Goal: Communication & Community: Answer question/provide support

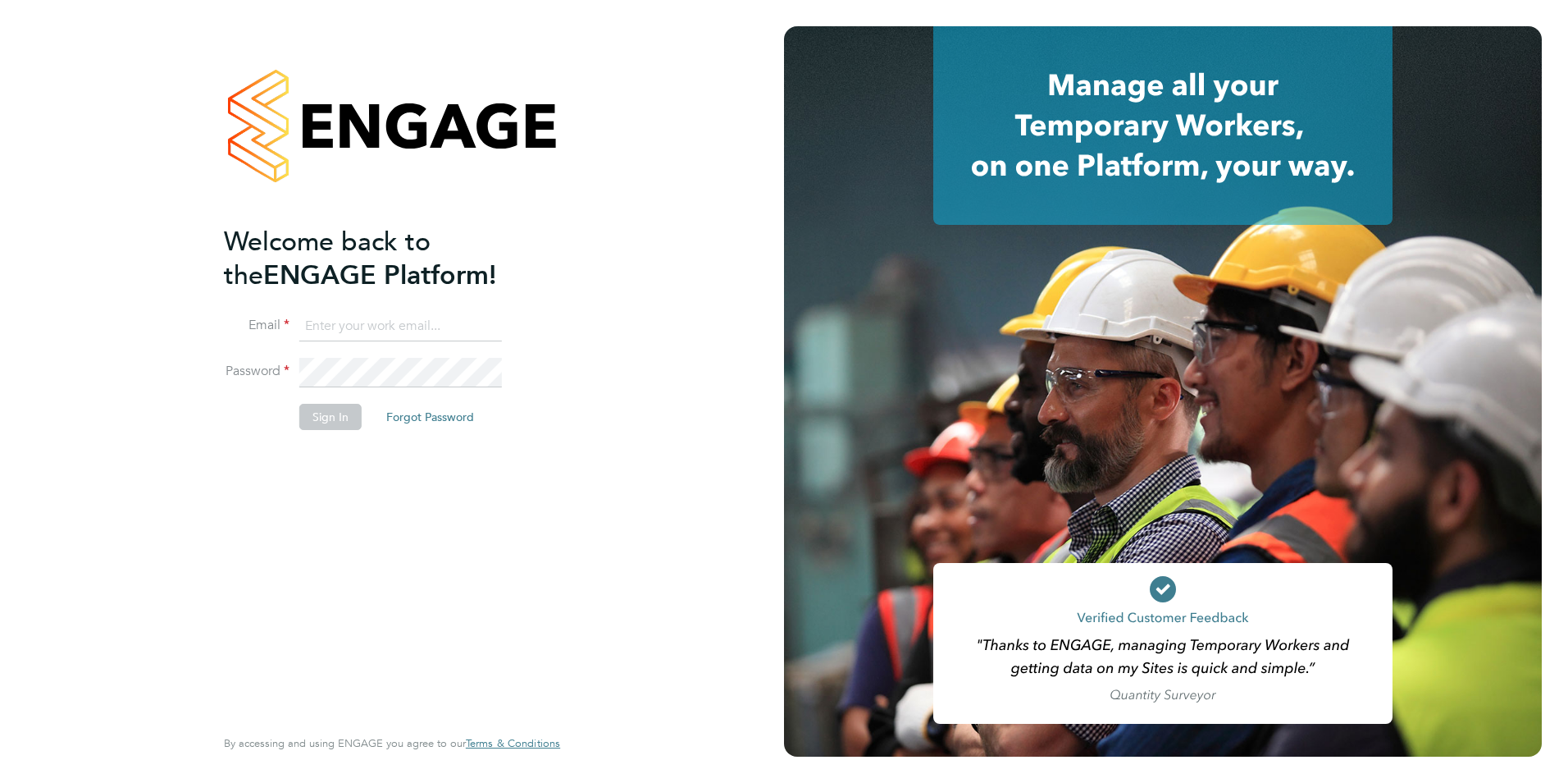
type input "becky@carbonrecruitment.co.uk"
click at [317, 424] on button "Sign In" at bounding box center [330, 417] width 63 height 27
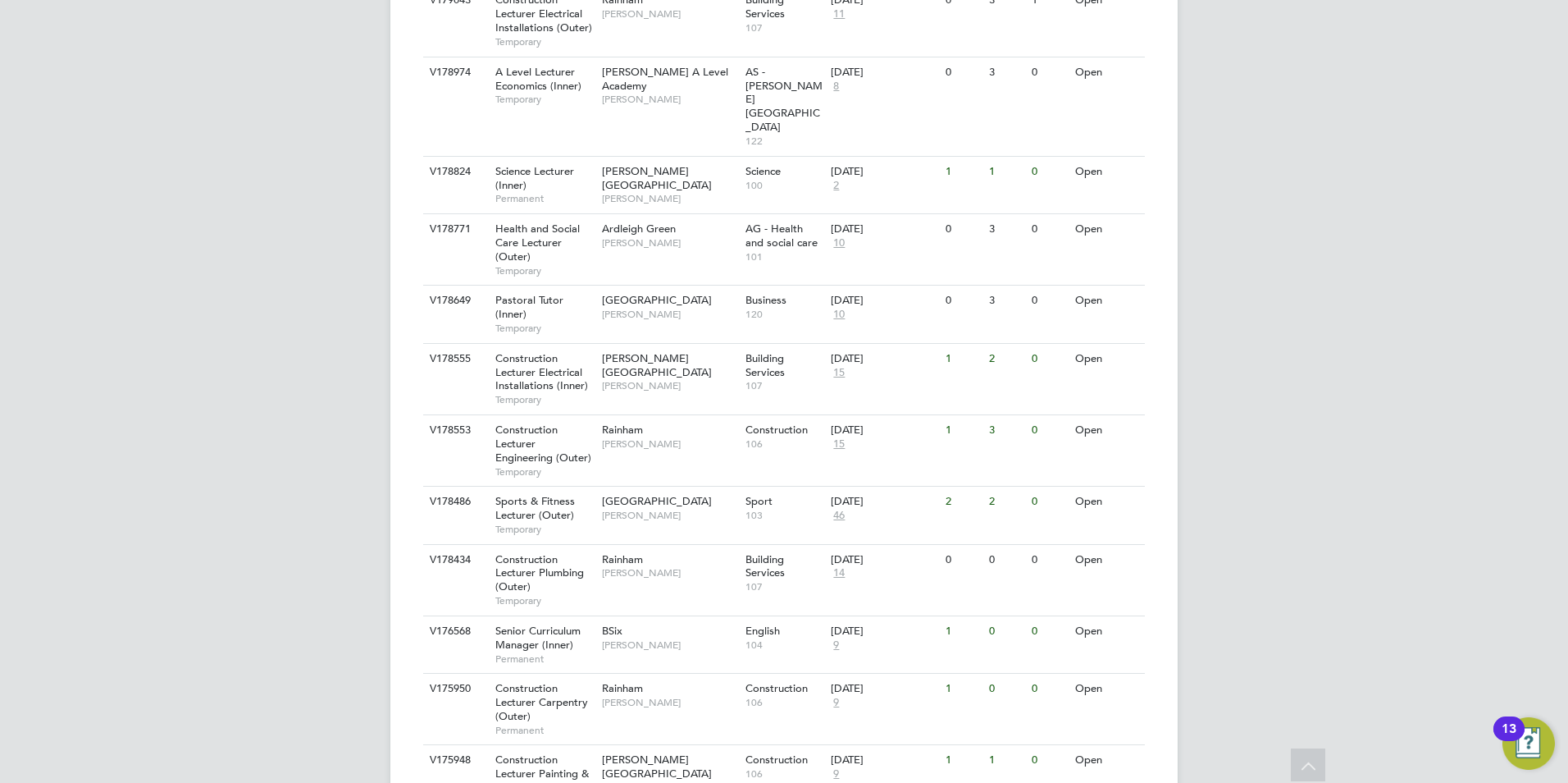
scroll to position [996, 0]
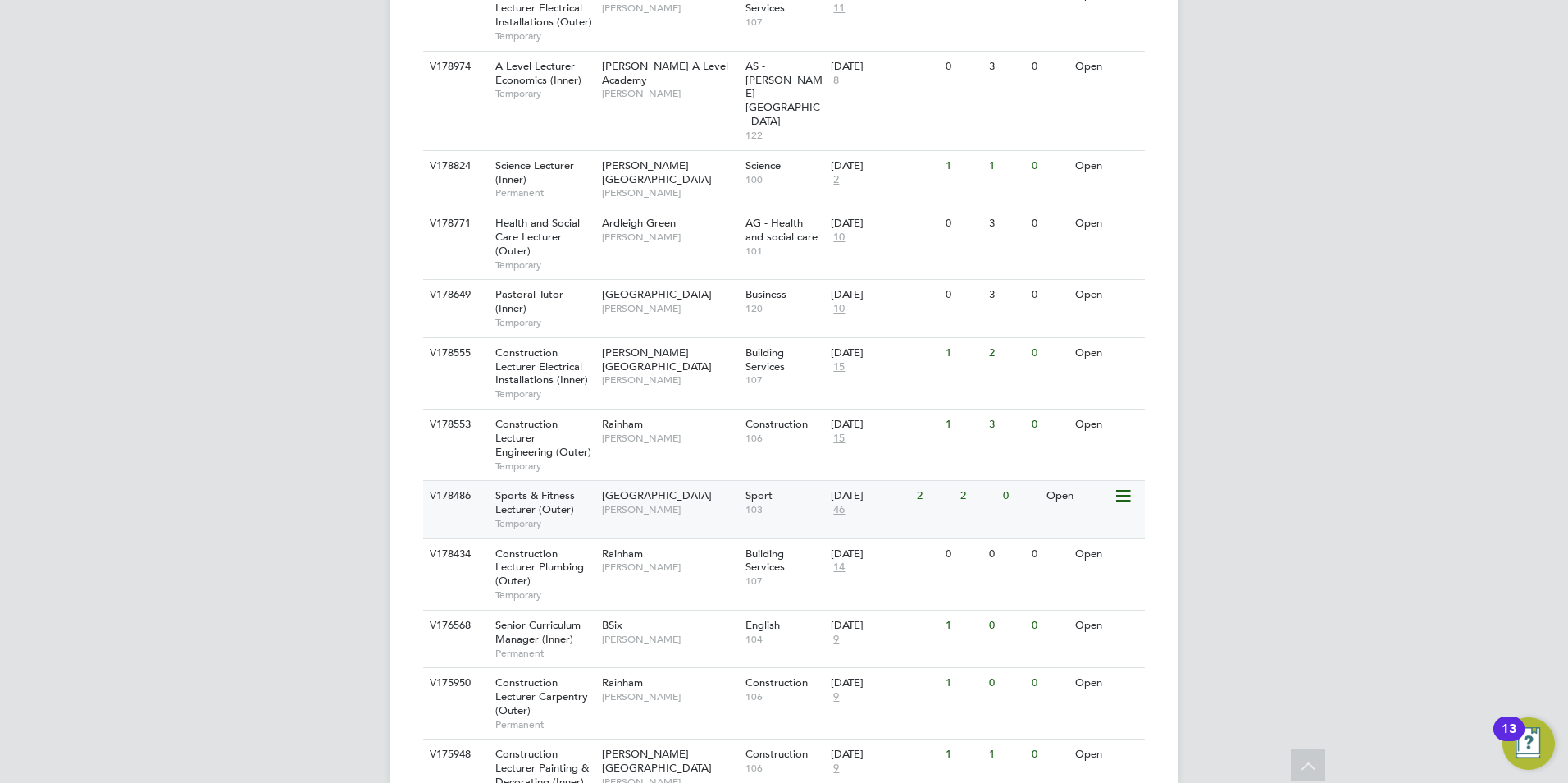
click at [711, 481] on div "Havering Sixth Form Campus [PERSON_NAME]" at bounding box center [670, 503] width 143 height 43
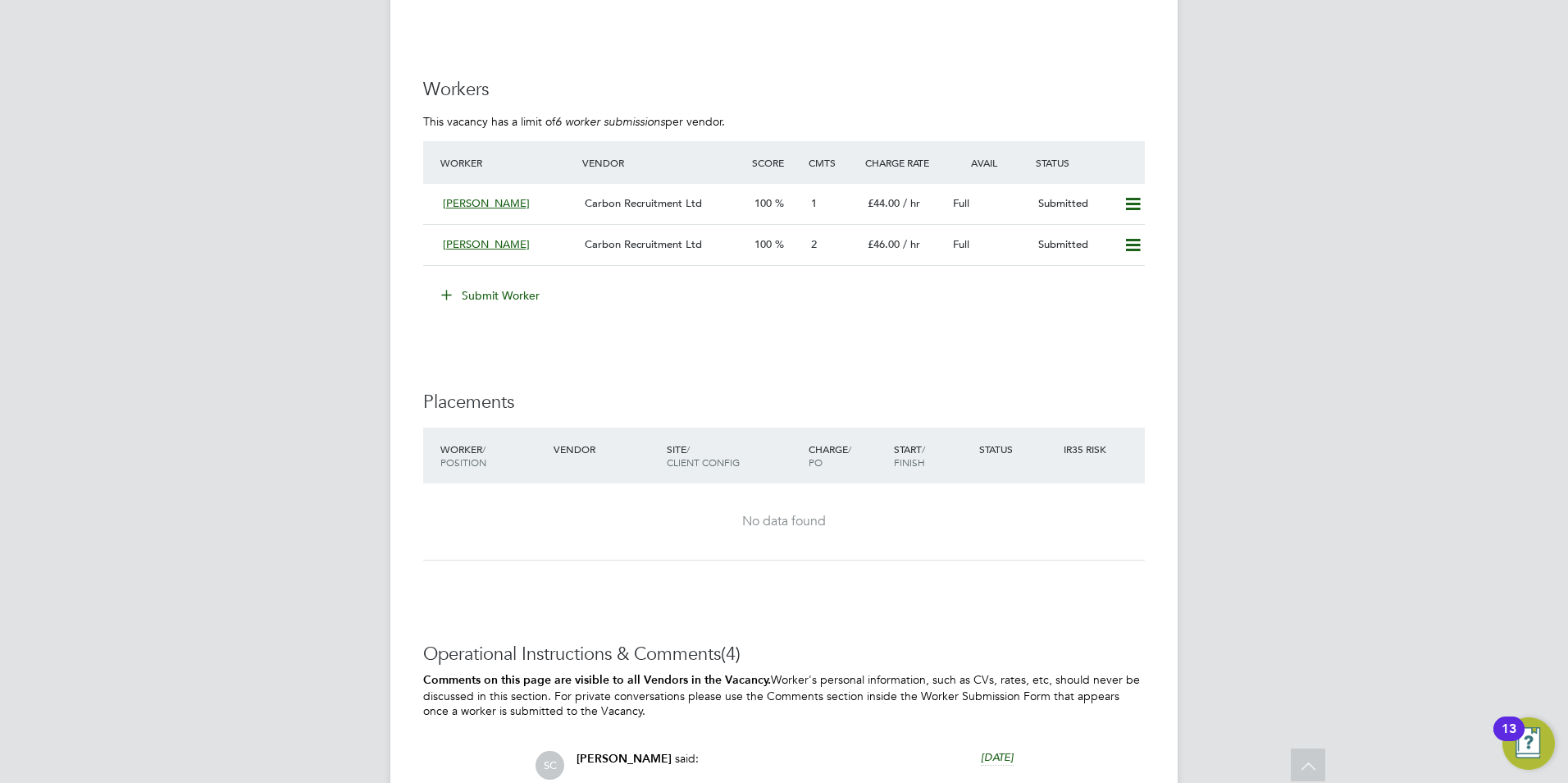
scroll to position [2948, 0]
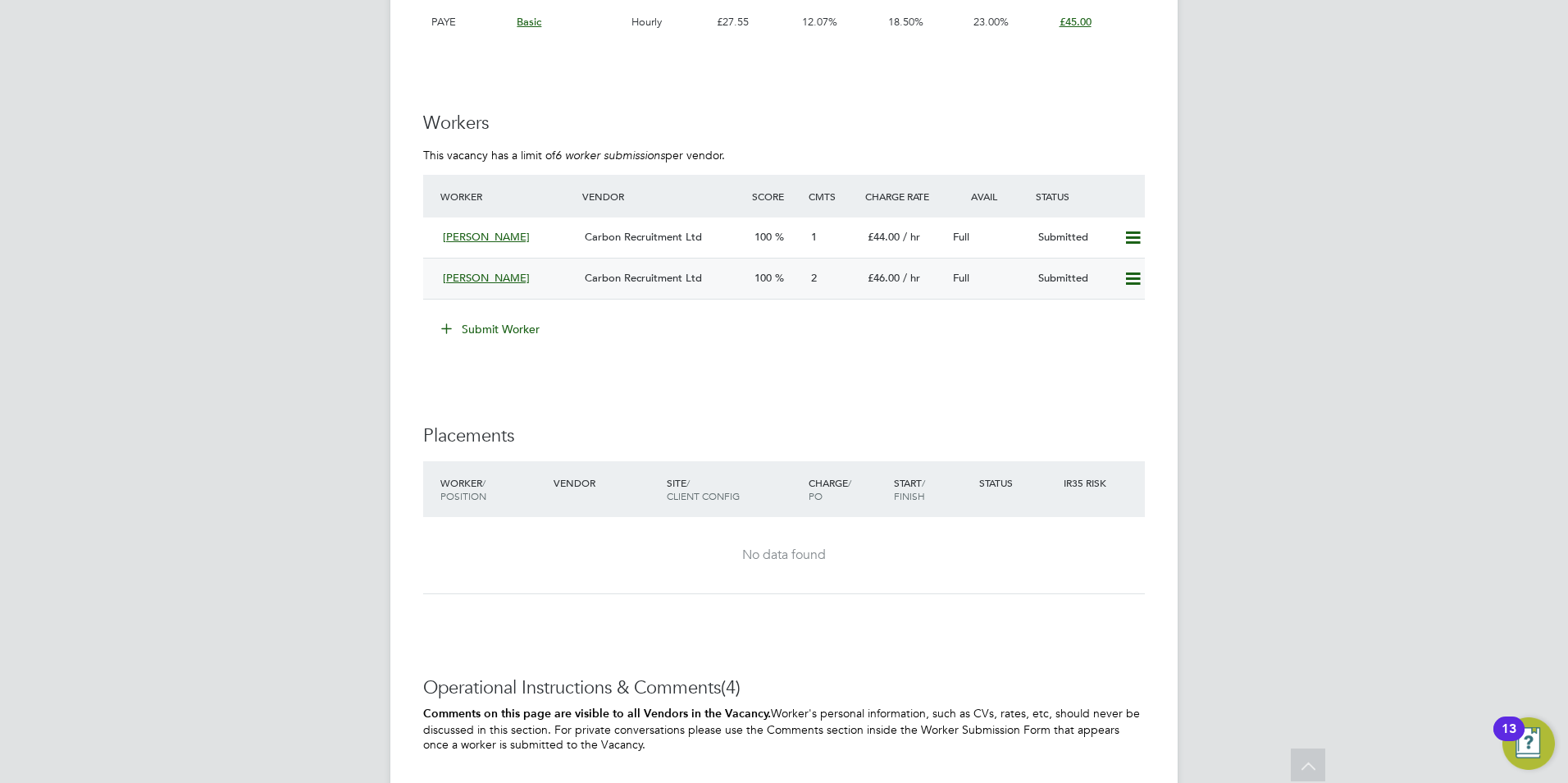
click at [539, 282] on div "Michael Riley" at bounding box center [508, 279] width 142 height 27
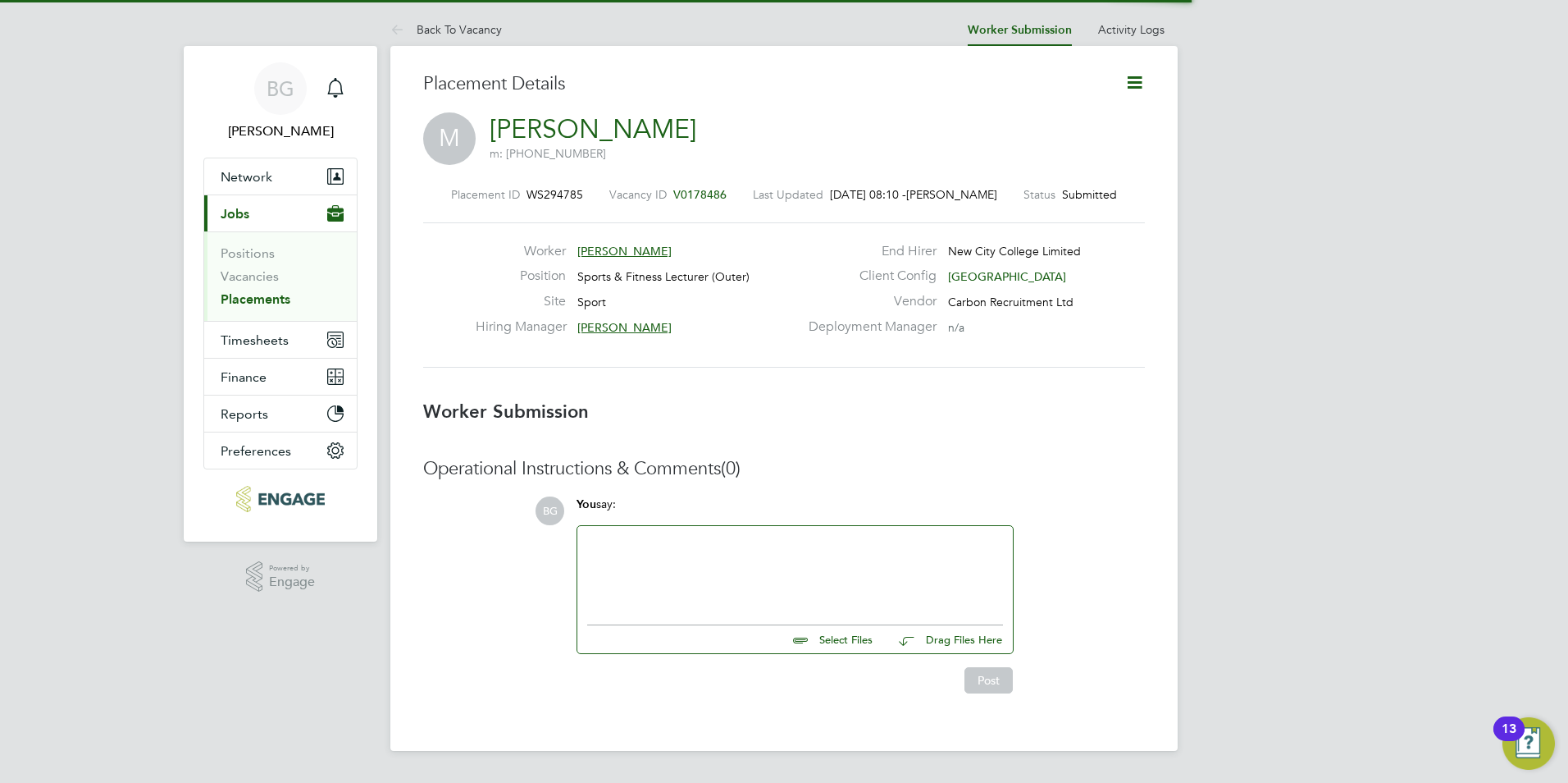
scroll to position [27, 324]
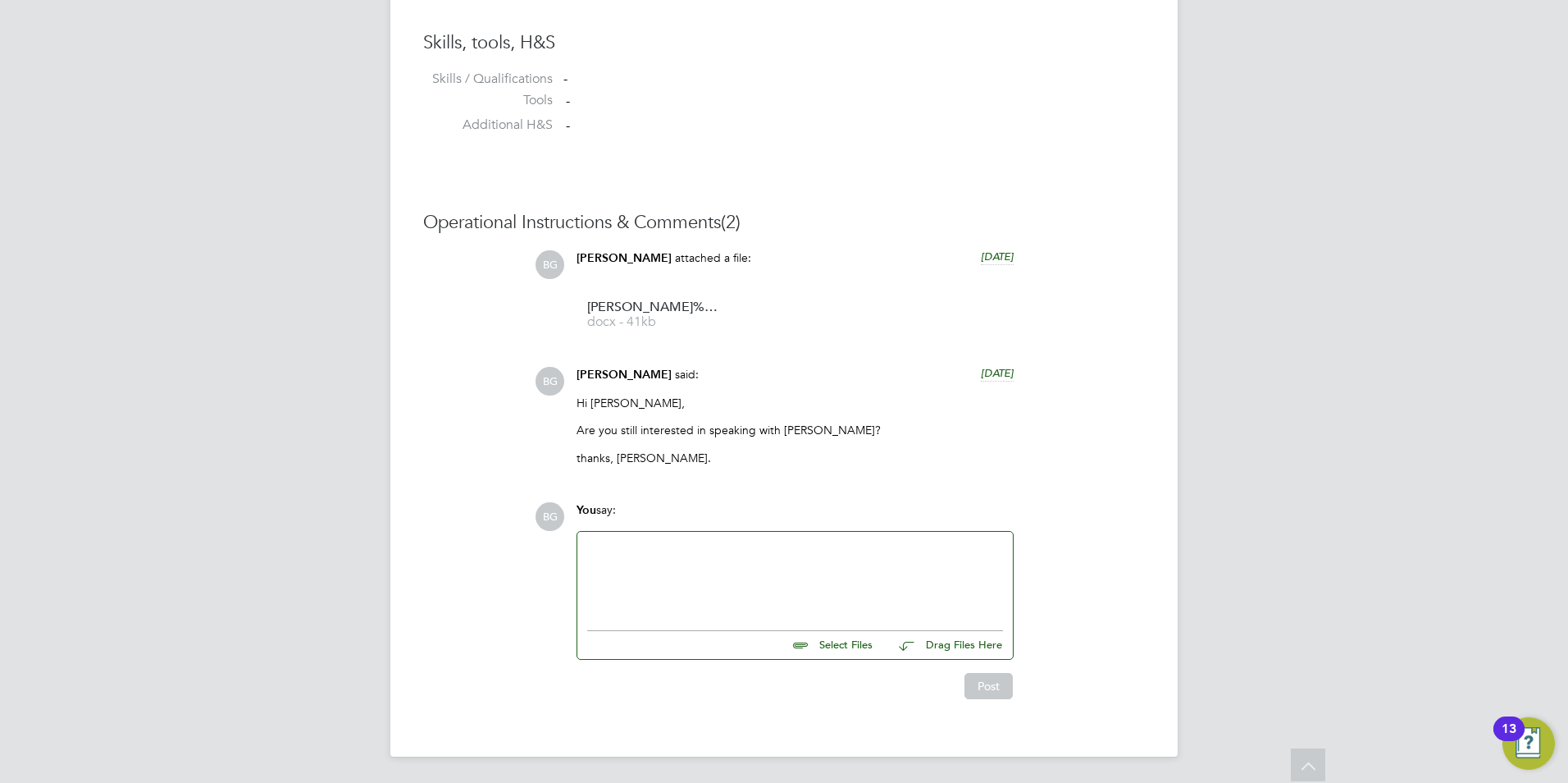
click at [713, 559] on div at bounding box center [795, 576] width 416 height 70
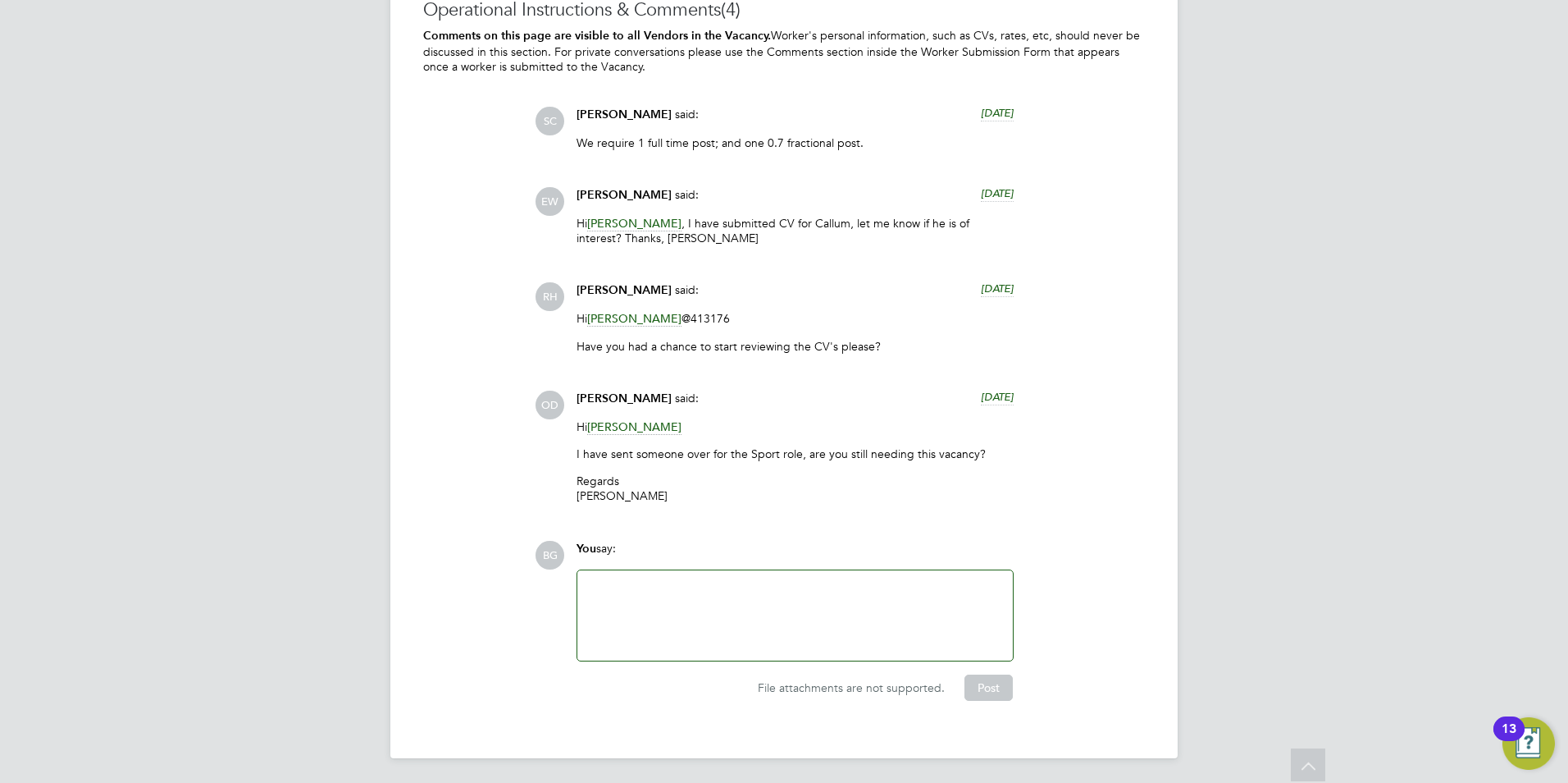
click at [624, 426] on span "Kane White" at bounding box center [634, 427] width 94 height 15
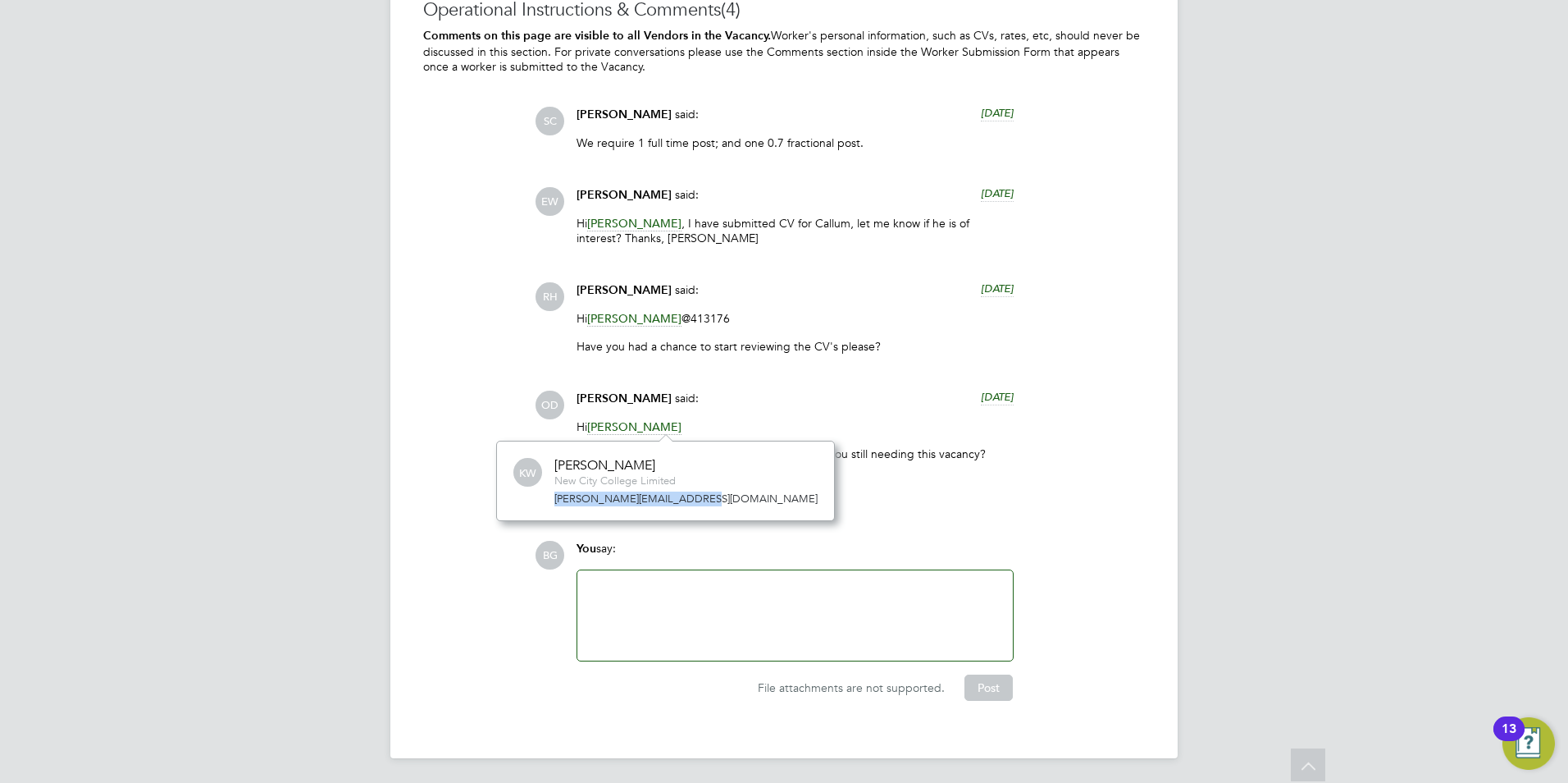
drag, startPoint x: 694, startPoint y: 501, endPoint x: 550, endPoint y: 503, distance: 144.0
click at [546, 503] on div "KW Kane White New City College Limited kane.white@ncclondon.ac.uk" at bounding box center [665, 480] width 304 height 51
drag, startPoint x: 550, startPoint y: 503, endPoint x: 572, endPoint y: 499, distance: 22.4
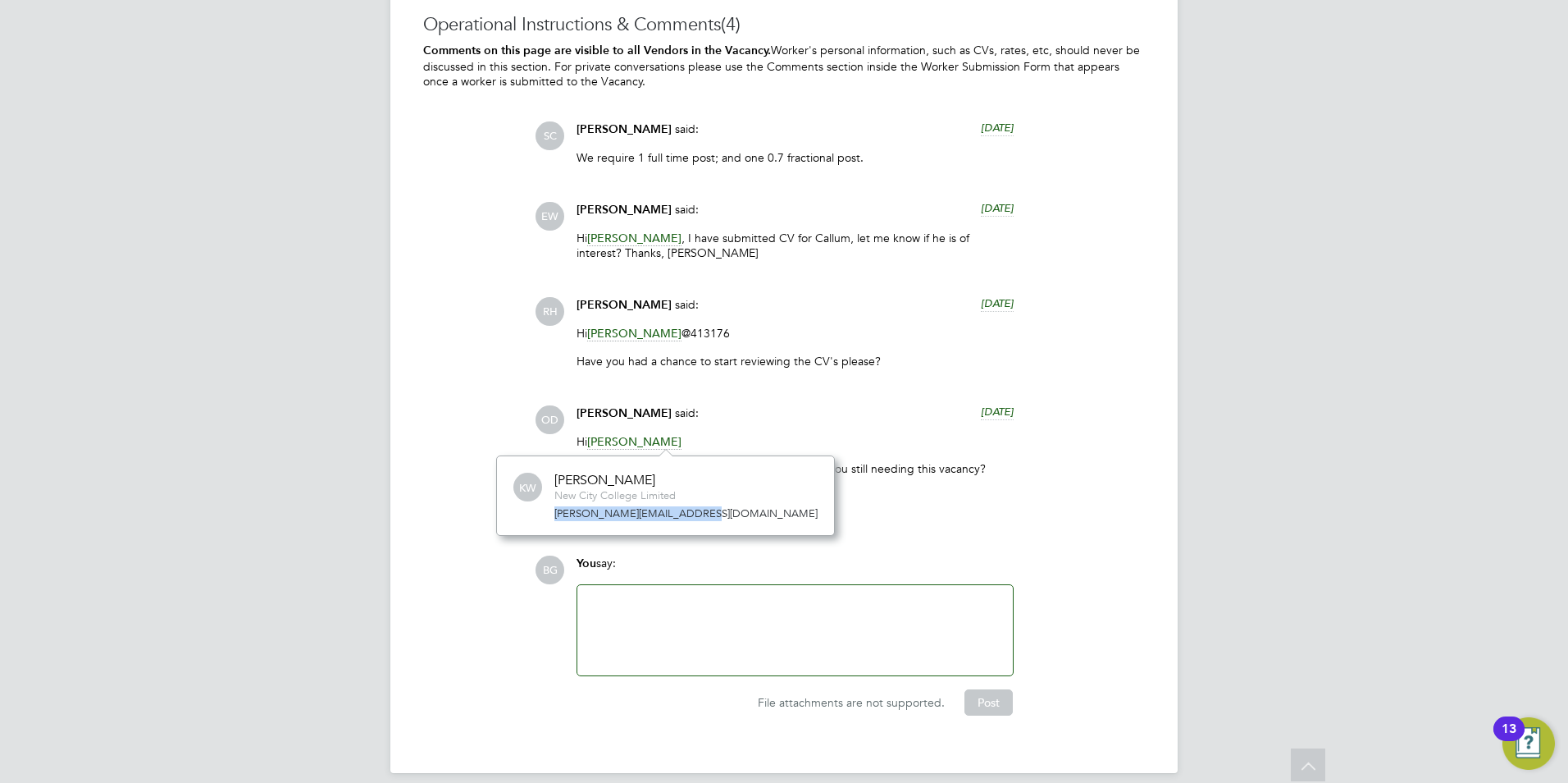
scroll to position [3603, 0]
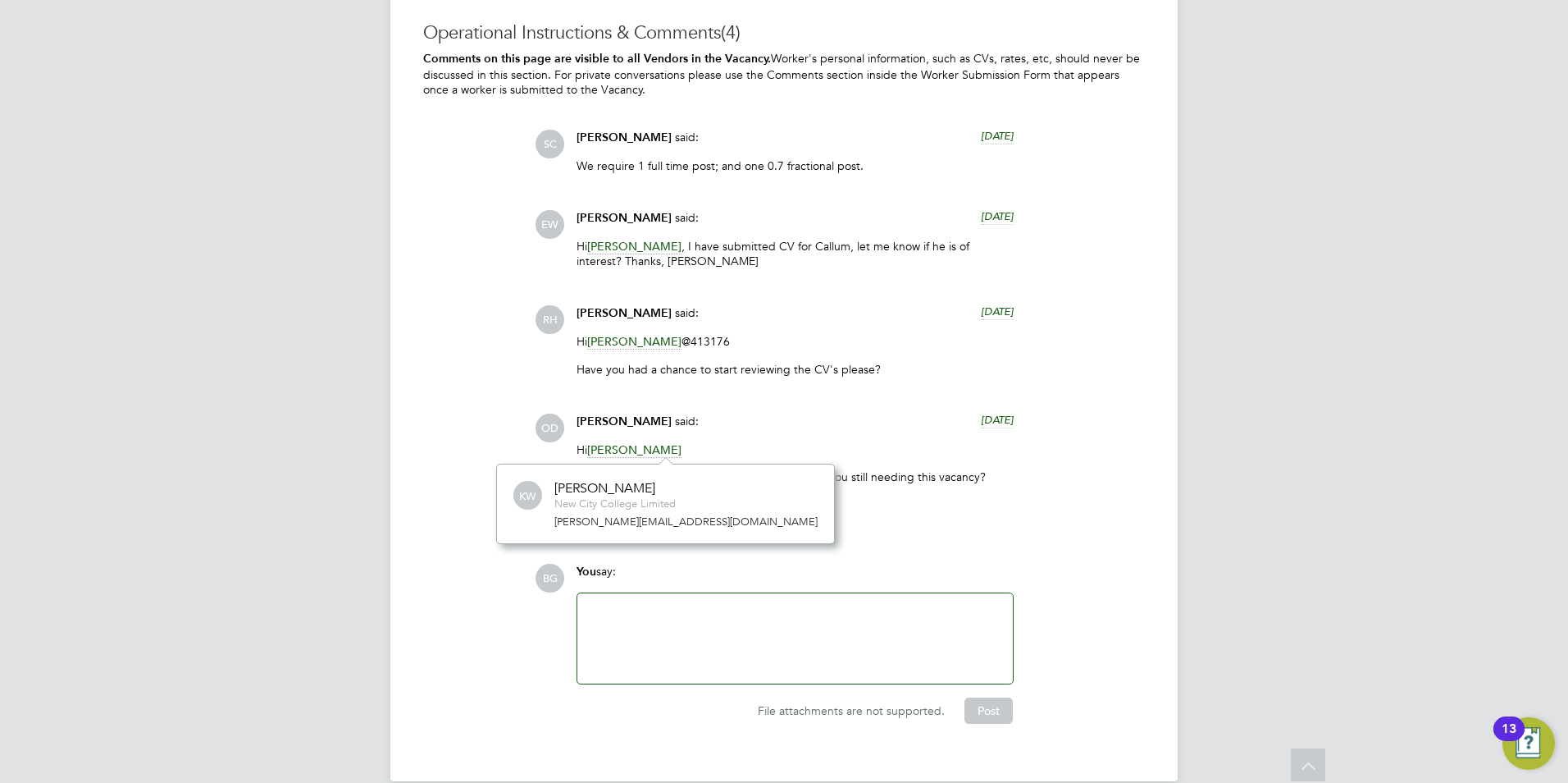
drag, startPoint x: 798, startPoint y: 264, endPoint x: 646, endPoint y: 256, distance: 152.2
click at [798, 266] on p "Hi Shaun Clifford , I have submitted CV for Callum, let me know if he is of int…" at bounding box center [796, 253] width 437 height 29
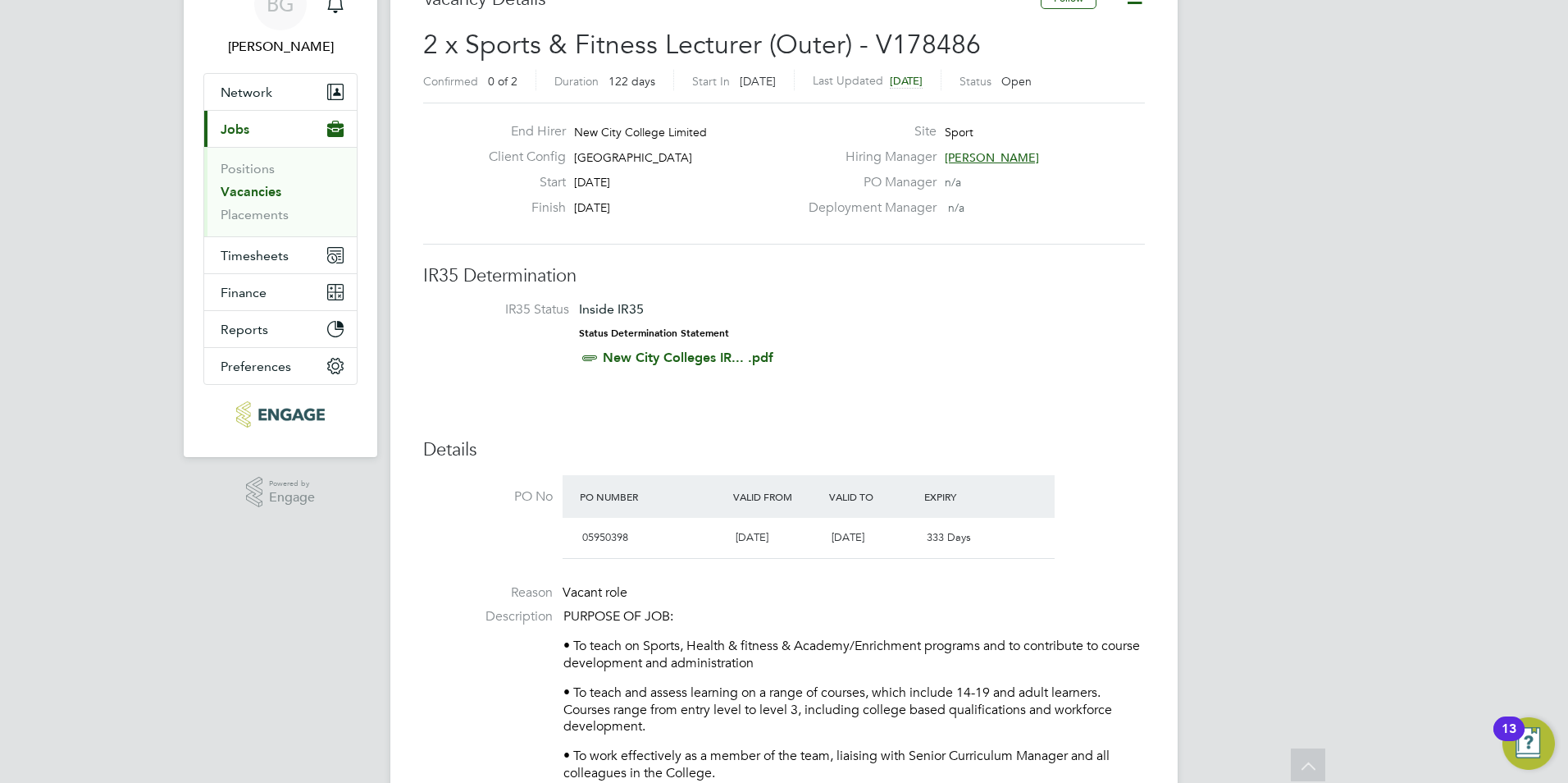
scroll to position [0, 0]
